Goal: Communication & Community: Participate in discussion

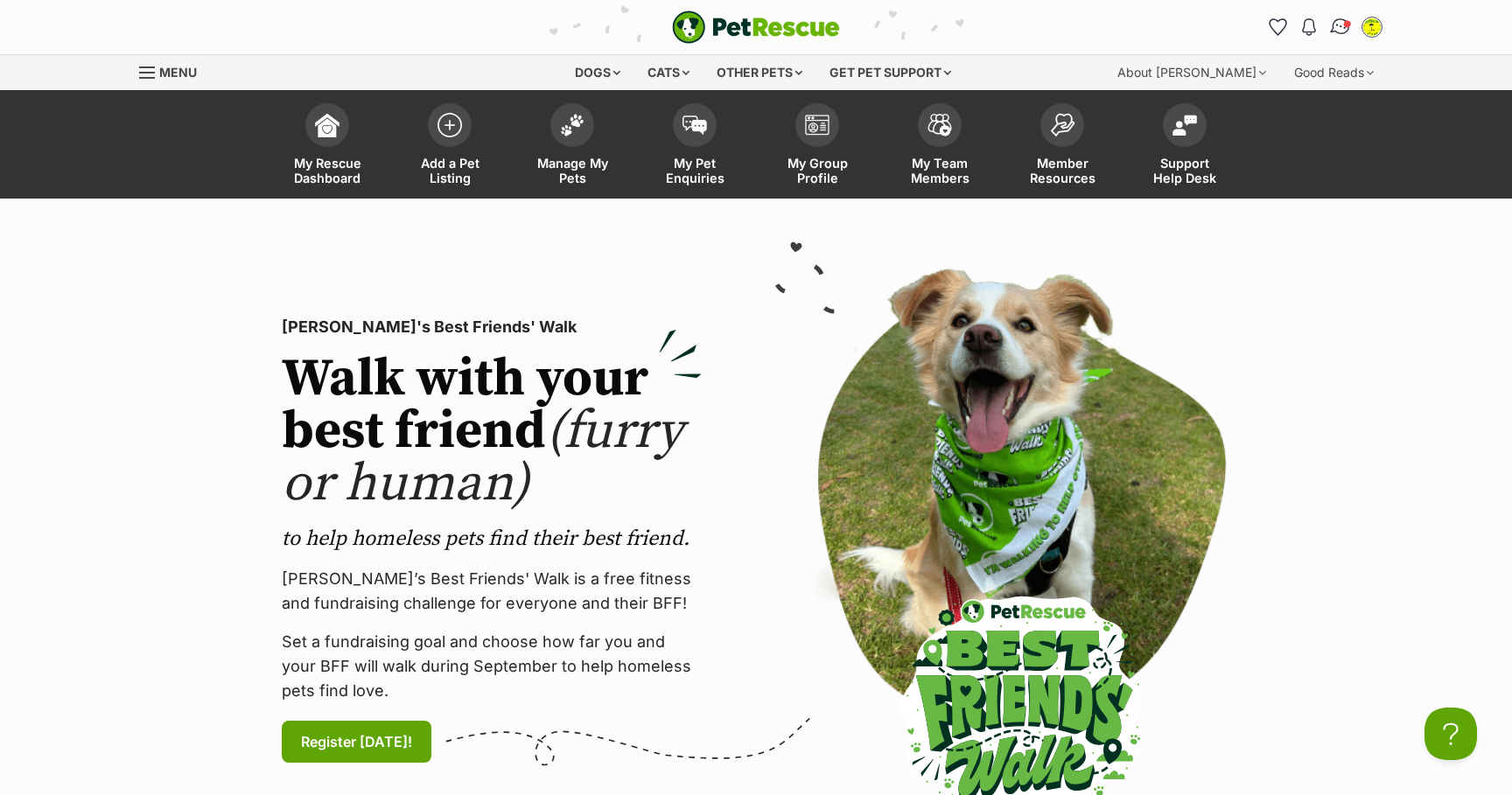
click at [1342, 32] on img "Conversations" at bounding box center [1341, 27] width 24 height 23
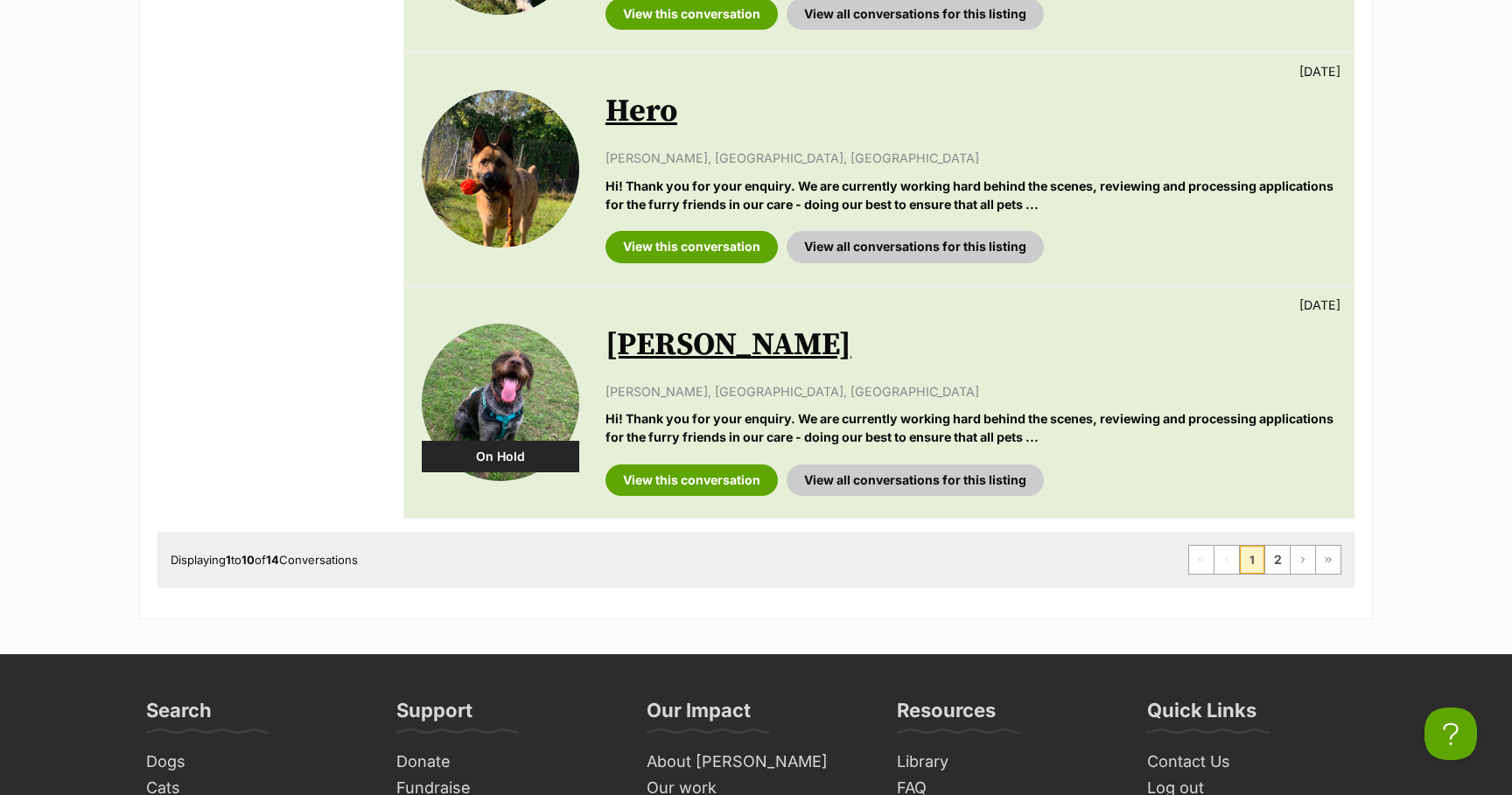
scroll to position [2198, 0]
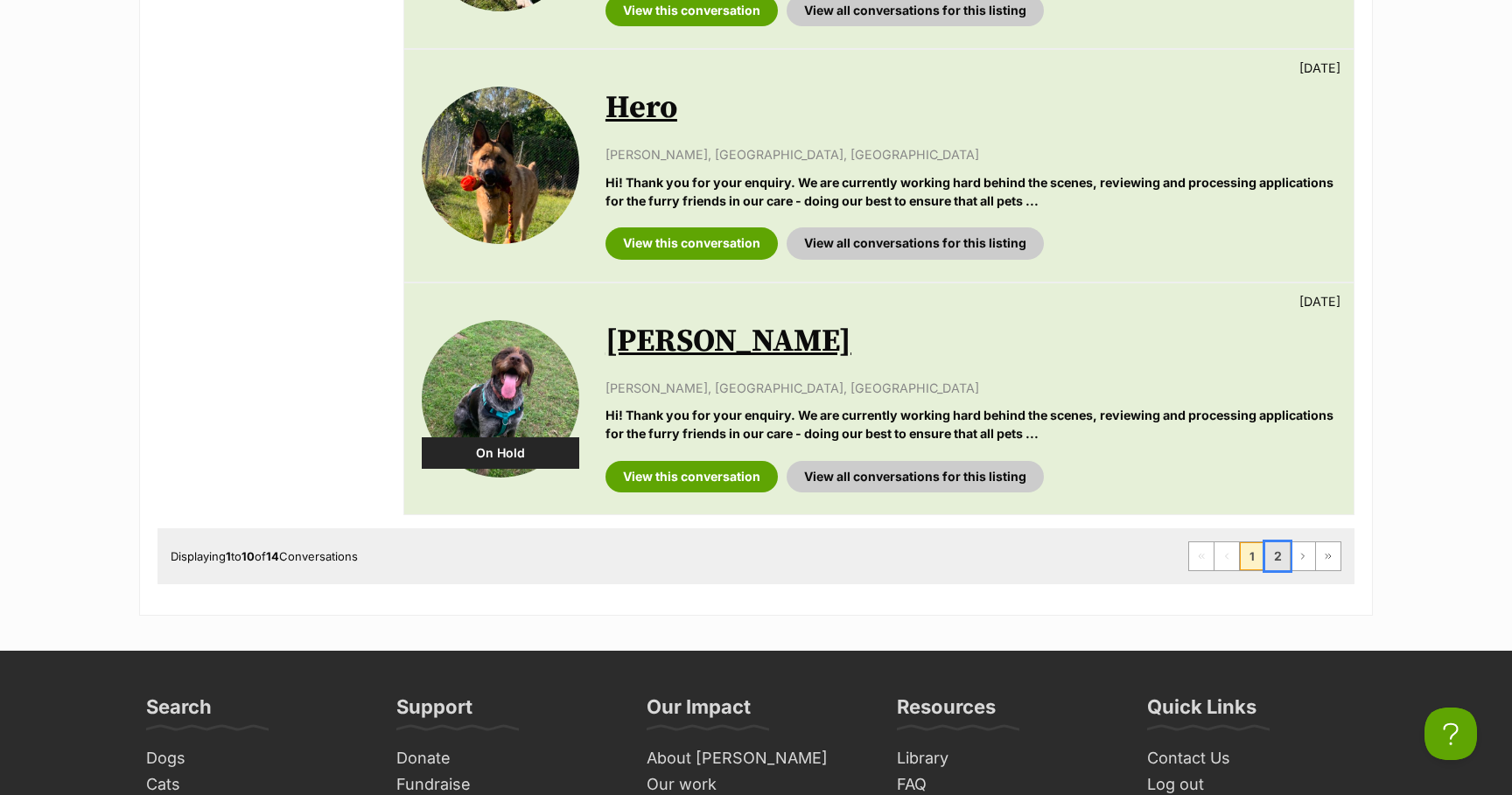
click at [1283, 562] on link "2" at bounding box center [1277, 557] width 25 height 28
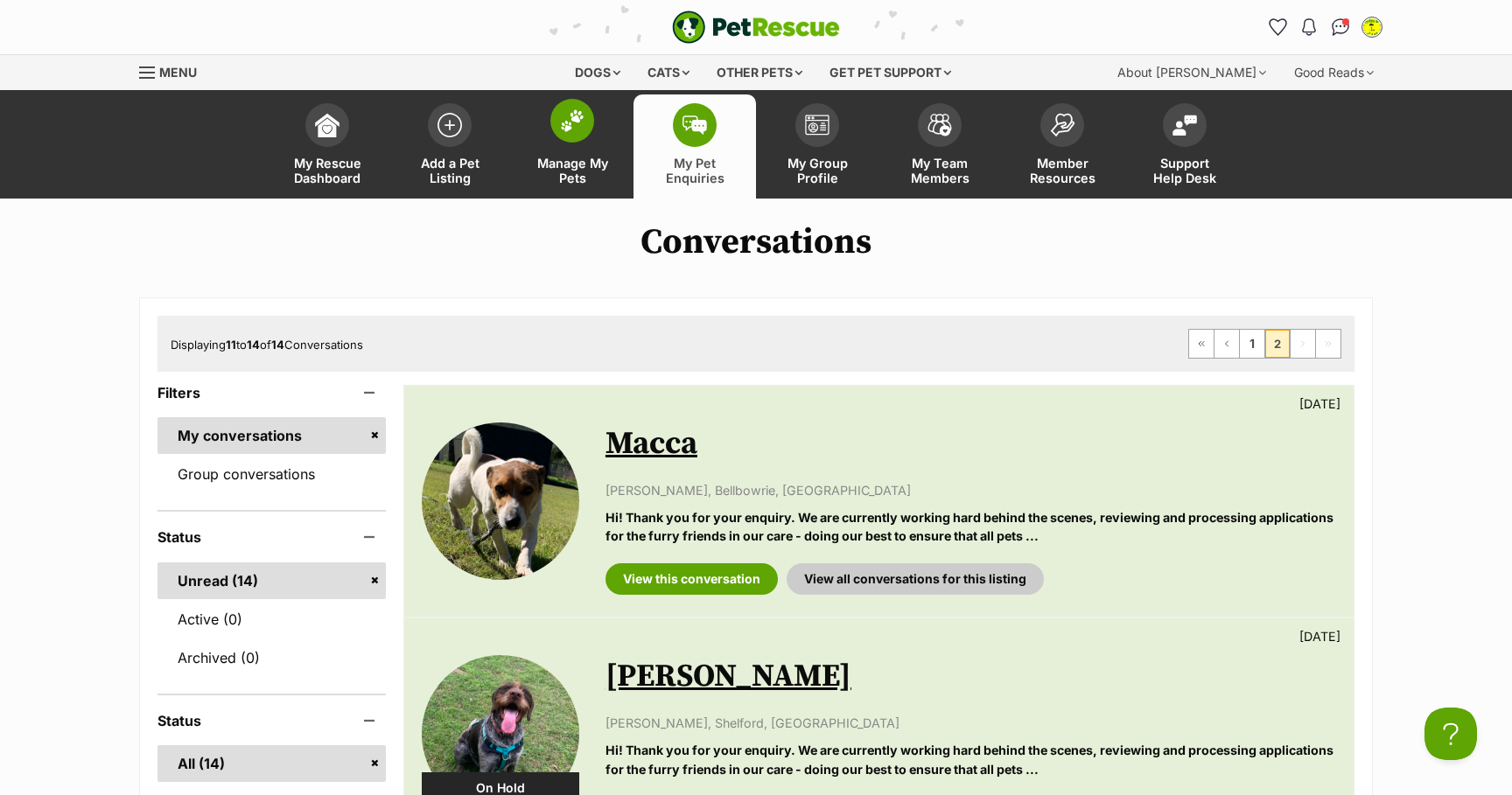
click at [561, 129] on img at bounding box center [572, 120] width 25 height 23
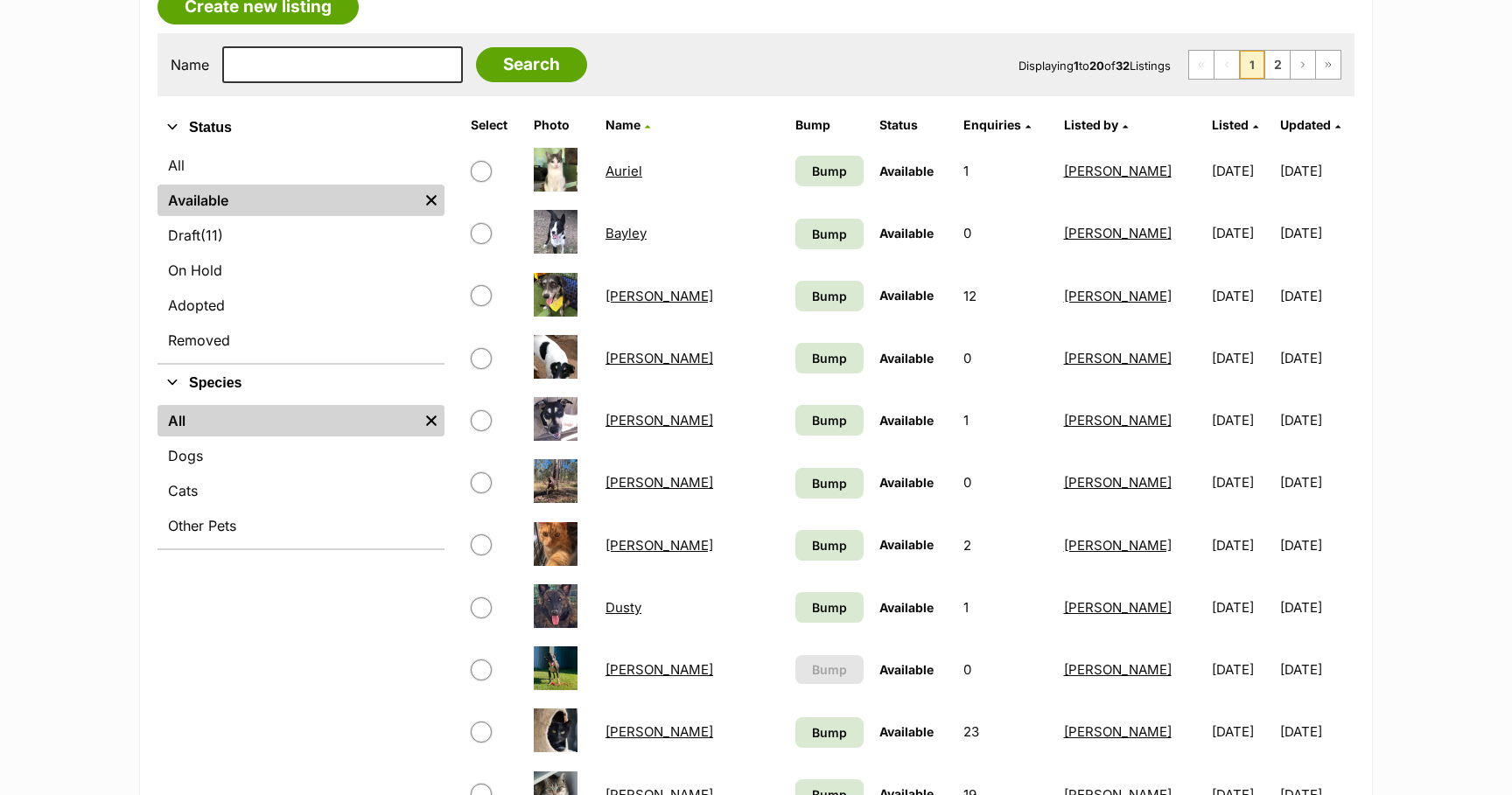
scroll to position [341, 0]
